Goal: Information Seeking & Learning: Find specific page/section

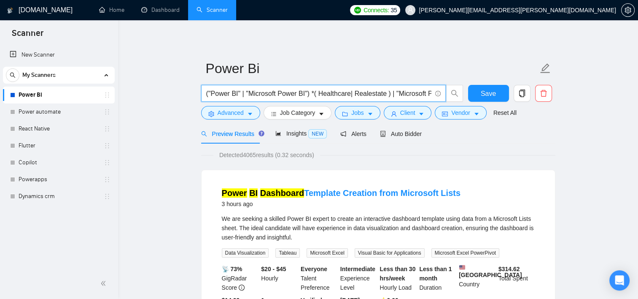
drag, startPoint x: 389, startPoint y: 94, endPoint x: 310, endPoint y: 94, distance: 78.0
click at [310, 94] on input "("Power BI" | "Microsoft Power BI") *( Healthcare| Realestate ) | "Microsoft Po…" at bounding box center [318, 93] width 225 height 11
drag, startPoint x: 386, startPoint y: 94, endPoint x: 309, endPoint y: 94, distance: 77.2
click at [309, 94] on input "("Power BI" | "Microsoft Power BI") *( Healthcare| Realestate ) | "Microsoft Po…" at bounding box center [318, 93] width 225 height 11
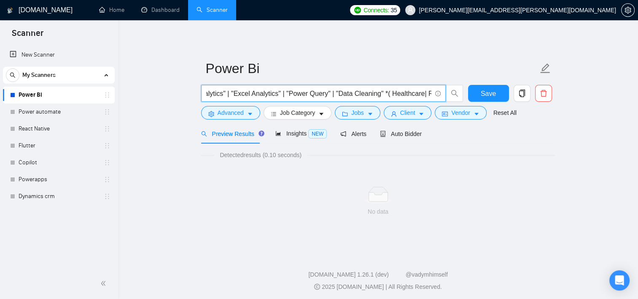
drag, startPoint x: 306, startPoint y: 95, endPoint x: 354, endPoint y: 92, distance: 47.3
click at [354, 92] on input ""Power BI" | "Microsoft Power BI" | "Microsoft Power BI" | "Power BI Developer"…" at bounding box center [318, 93] width 225 height 11
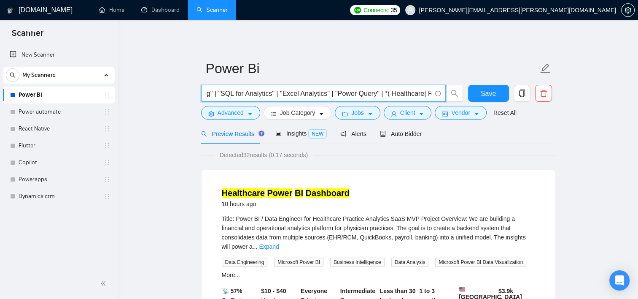
scroll to position [0, 0]
click at [415, 93] on input ""Power BI" | "Microsoft Power BI" | "Microsoft Power BI" | "Power BI Developer"…" at bounding box center [318, 93] width 225 height 11
click at [412, 93] on input ""Power BI" | "Microsoft Power BI" | "Microsoft Power BI" | "Power BI Developer"…" at bounding box center [318, 93] width 225 height 11
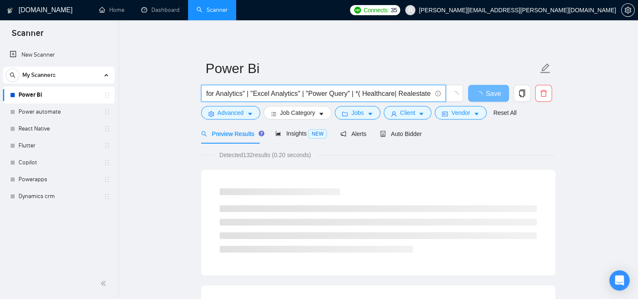
click at [415, 94] on input ""Power BI" | "Microsoft Power BI" | "Microsoft Power BI" | "Power BI Developer"…" at bounding box center [318, 93] width 225 height 11
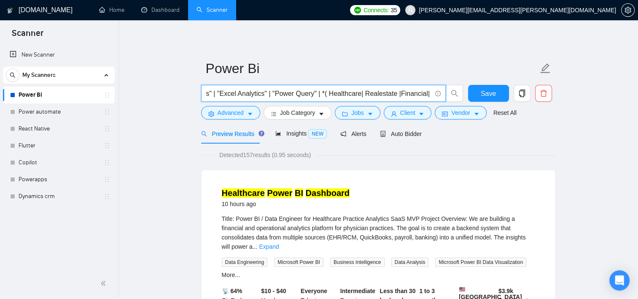
scroll to position [0, 0]
click at [429, 93] on input ""Power BI" | "Microsoft Power BI" | "Microsoft Power BI" | "Power BI Developer"…" at bounding box center [318, 93] width 225 height 11
click at [425, 94] on input ""Power BI" | "Microsoft Power BI" | "Microsoft Power BI" | "Power BI Developer"…" at bounding box center [318, 93] width 225 height 11
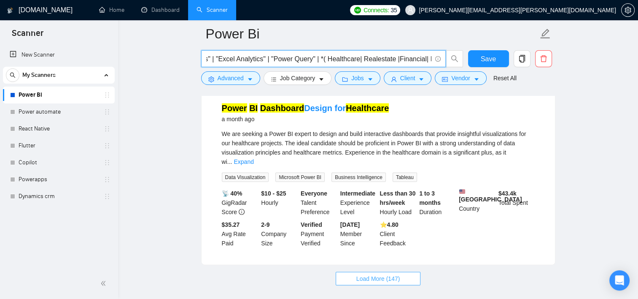
scroll to position [0, 0]
click at [397, 274] on span "Load More (147)" at bounding box center [378, 278] width 44 height 9
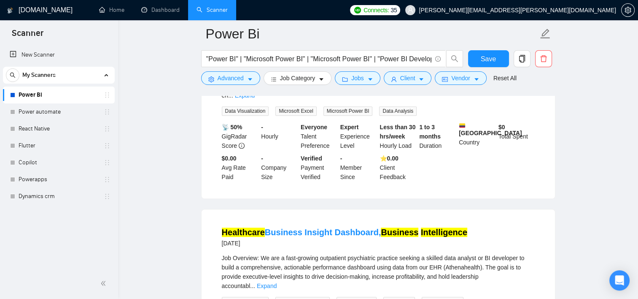
scroll to position [3626, 0]
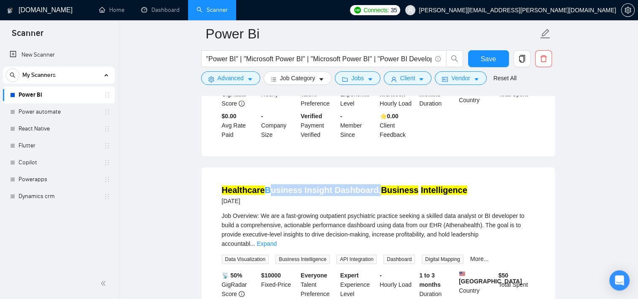
drag, startPoint x: 264, startPoint y: 100, endPoint x: 369, endPoint y: 108, distance: 105.8
click at [369, 177] on li "Healthcare Business Insight Dashboard, Business Intelligence [DATE] Job Overvie…" at bounding box center [378, 256] width 333 height 159
copy link "Business Insight Dashboard"
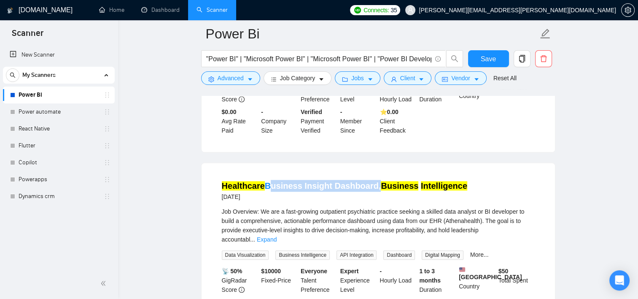
scroll to position [3590, 0]
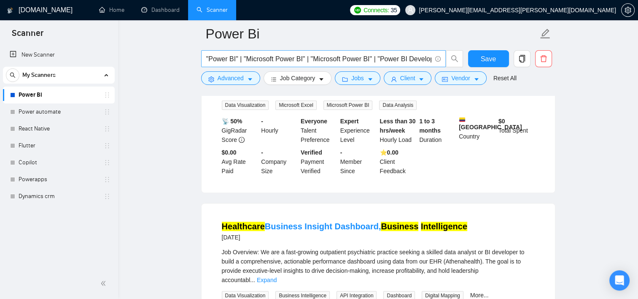
click at [423, 60] on input ""Power BI" | "Microsoft Power BI" | "Microsoft Power BI" | "Power BI Developer"…" at bounding box center [318, 59] width 225 height 11
click at [427, 59] on input ""Power BI" | "Microsoft Power BI" | "Microsoft Power BI" | "Power BI Developer"…" at bounding box center [318, 59] width 225 height 11
paste input "Business Insight Dashboard"
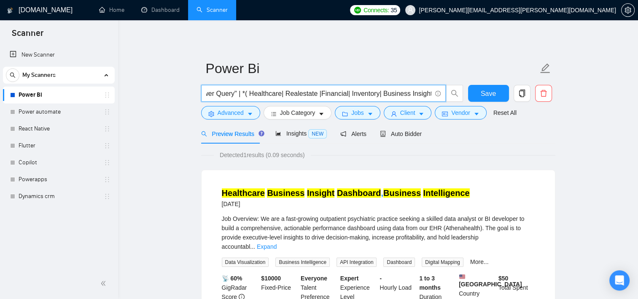
scroll to position [0, 1579]
drag, startPoint x: 350, startPoint y: 93, endPoint x: 428, endPoint y: 93, distance: 78.0
click at [428, 93] on input ""Power BI" | "Microsoft Power BI" | "Microsoft Power BI" | "Power BI Developer"…" at bounding box center [318, 93] width 225 height 11
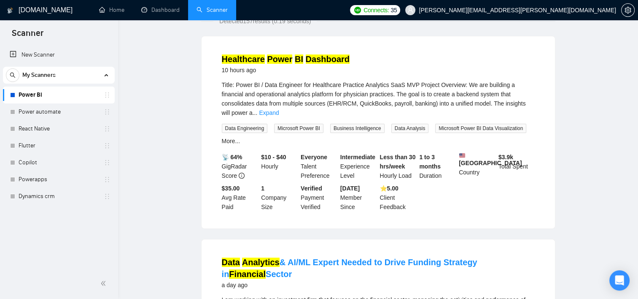
scroll to position [0, 0]
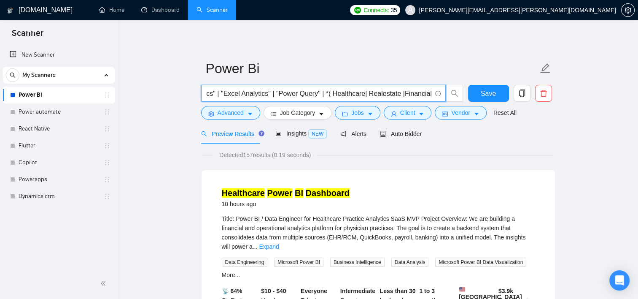
type input ""Power BI" | "Microsoft Power BI" | "Microsoft Power BI" | "Power BI Developer"…"
click at [411, 94] on input ""Power BI" | "Microsoft Power BI" | "Microsoft Power BI" | "Power BI Developer"…" at bounding box center [318, 93] width 225 height 11
